Goal: Information Seeking & Learning: Check status

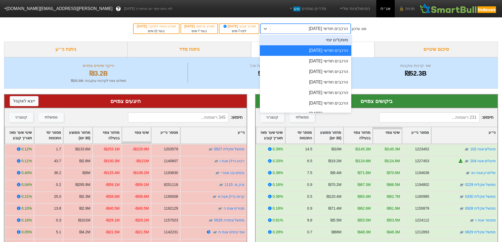
click at [351, 40] on div "משקלים יומי" at bounding box center [305, 40] width 91 height 11
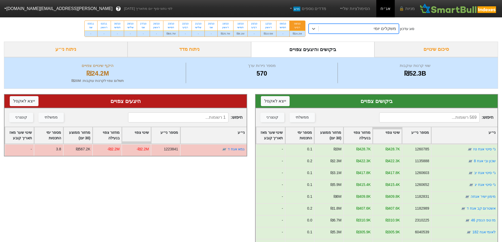
click at [349, 30] on div "משקלים יומי" at bounding box center [358, 28] width 80 height 9
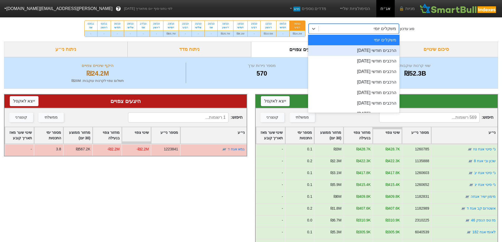
click at [375, 48] on div "הרכבים חודשי [DATE]" at bounding box center [353, 50] width 91 height 11
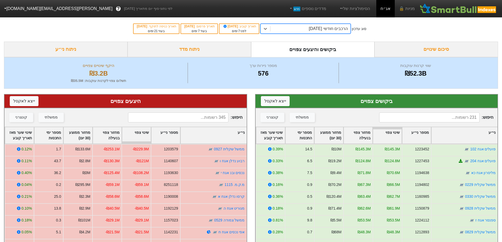
click at [411, 118] on input at bounding box center [429, 117] width 100 height 10
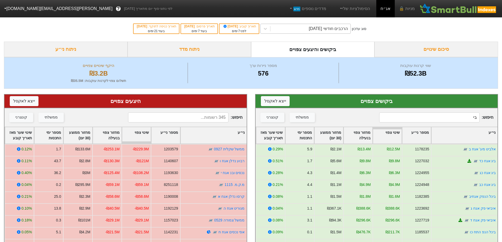
type input "ב"
click at [339, 30] on div "הרכבים חודשי [DATE]" at bounding box center [328, 29] width 39 height 6
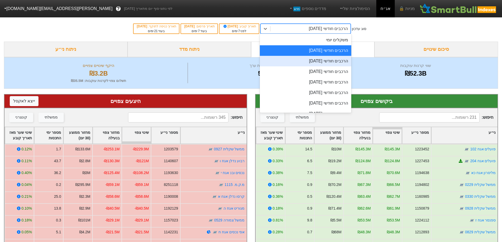
click at [323, 61] on div "הרכבים חודשי [DATE]" at bounding box center [305, 61] width 91 height 11
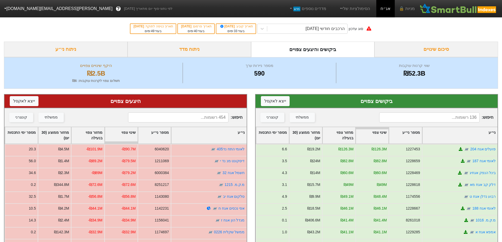
click at [418, 117] on input at bounding box center [429, 117] width 100 height 10
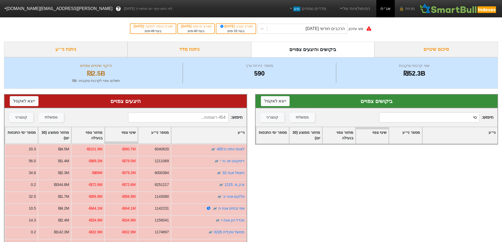
type input "ס"
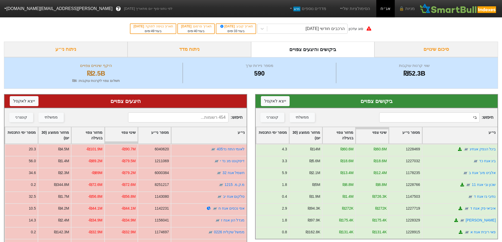
type input "ב"
